Goal: Check status: Check status

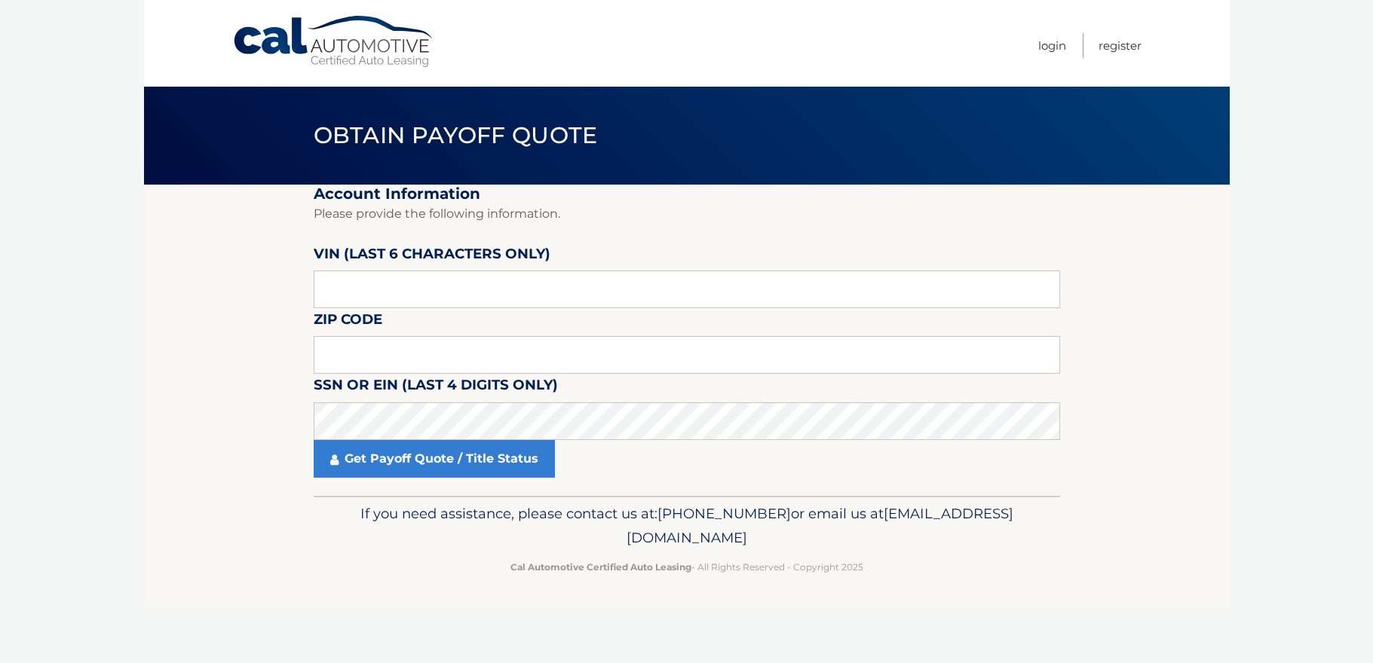
click at [379, 270] on label "VIN (last 6 characters only)" at bounding box center [432, 257] width 237 height 28
click at [364, 289] on input "text" at bounding box center [687, 290] width 746 height 38
type input "173845"
click at [338, 351] on input "text" at bounding box center [687, 355] width 746 height 38
type input "11735"
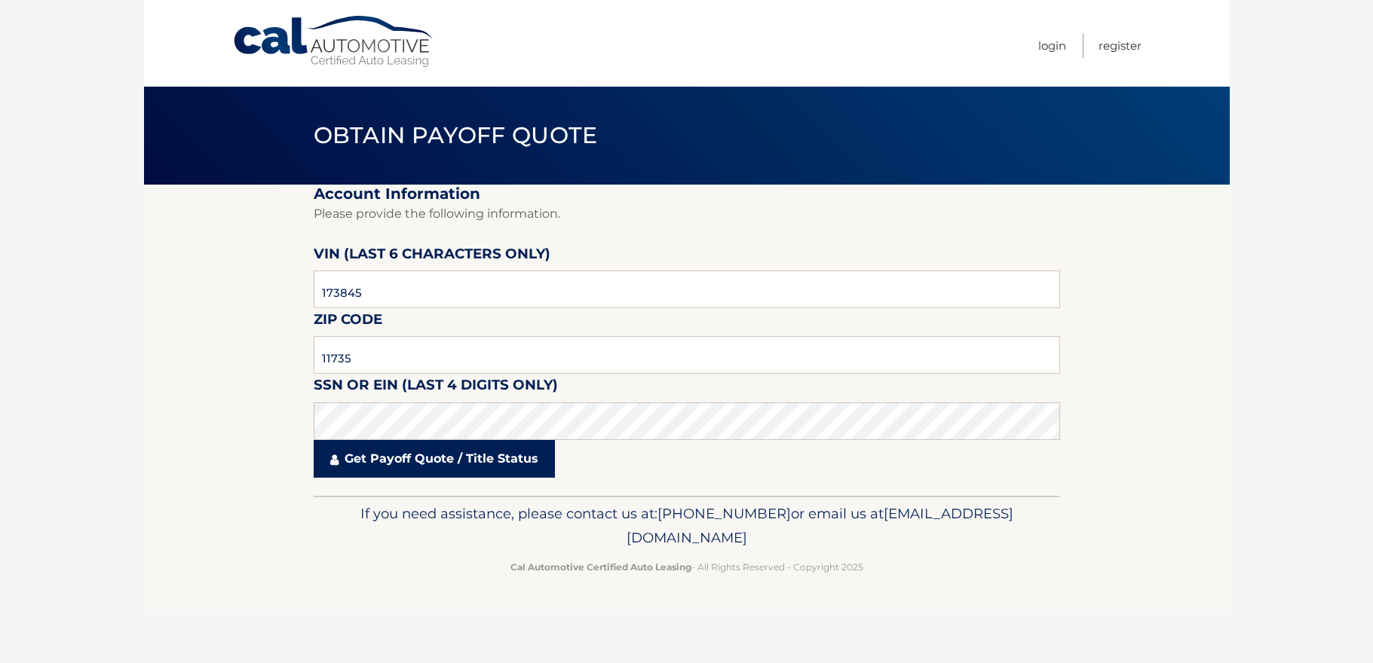
click at [455, 454] on link "Get Payoff Quote / Title Status" at bounding box center [434, 459] width 241 height 38
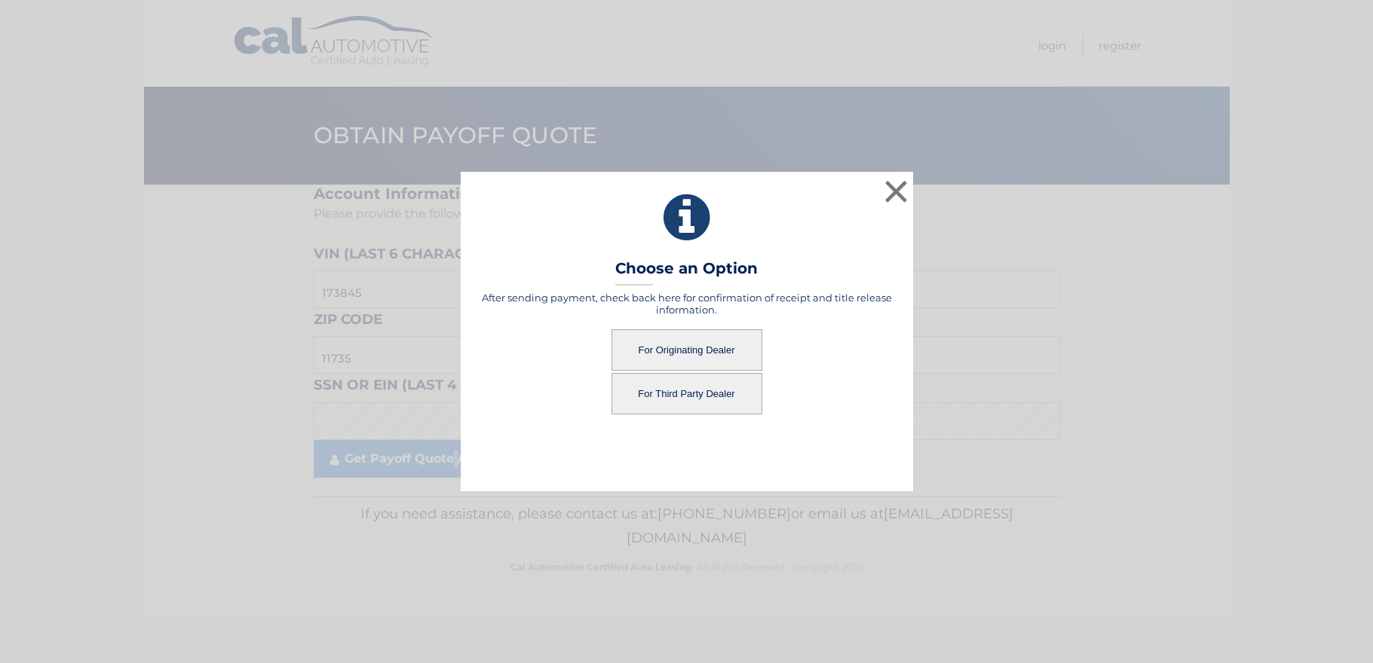
click at [717, 368] on button "For Originating Dealer" at bounding box center [686, 349] width 151 height 41
click at [706, 349] on button "For Originating Dealer" at bounding box center [686, 349] width 151 height 41
